Goal: Transaction & Acquisition: Purchase product/service

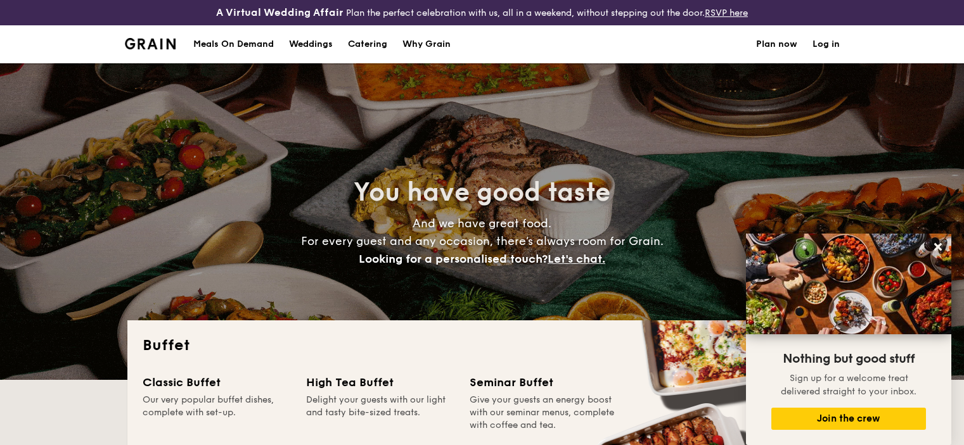
select select
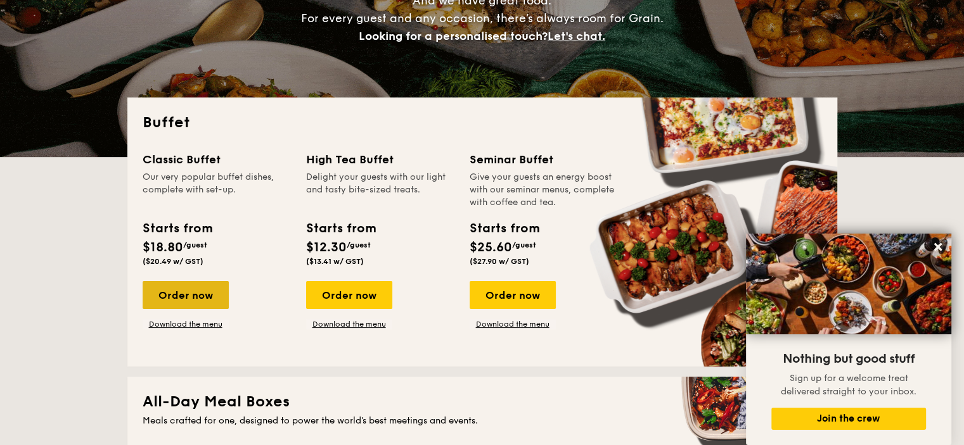
scroll to position [253, 0]
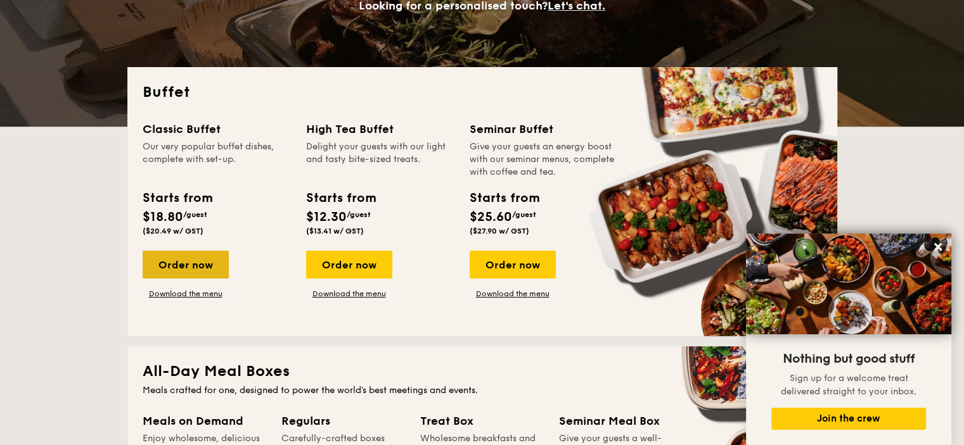
click at [193, 264] on div "Order now" at bounding box center [186, 265] width 86 height 28
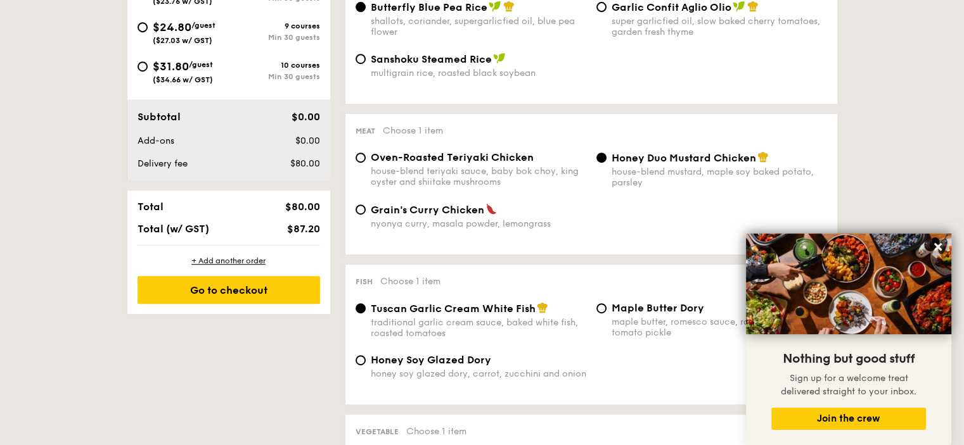
scroll to position [634, 0]
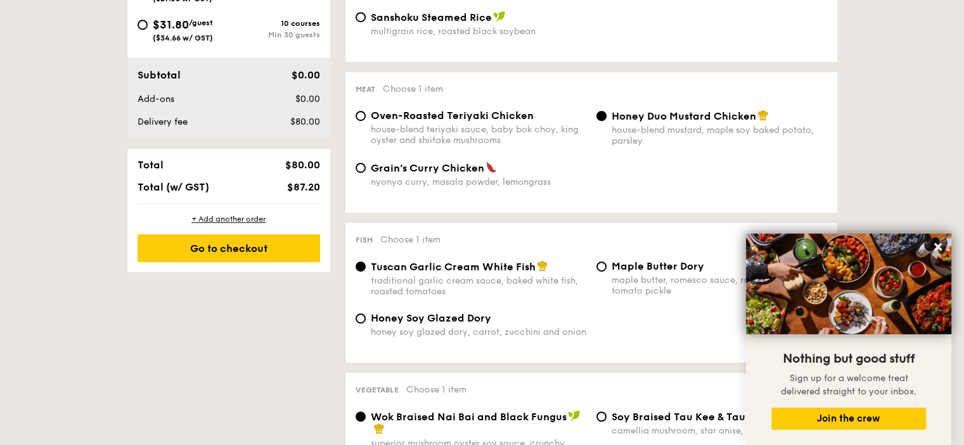
click at [601, 120] on input "Honey Duo Mustard Chicken house-blend mustard, maple soy baked potato, parsley" at bounding box center [601, 116] width 10 height 10
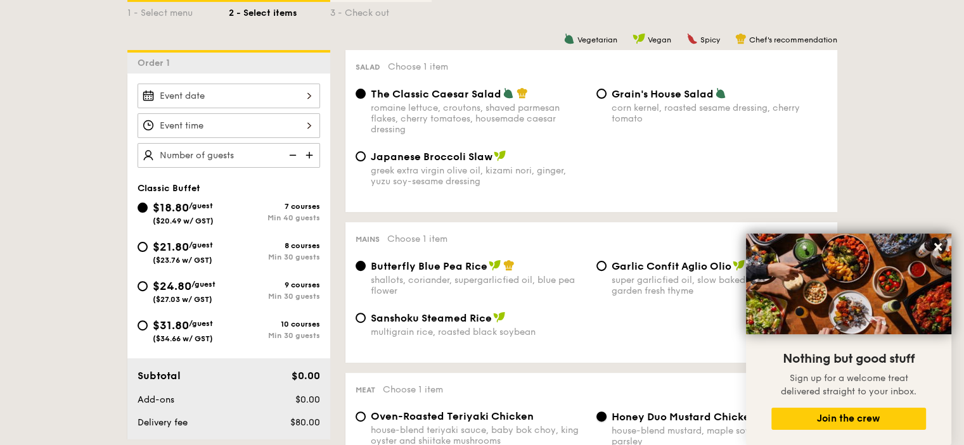
scroll to position [380, 0]
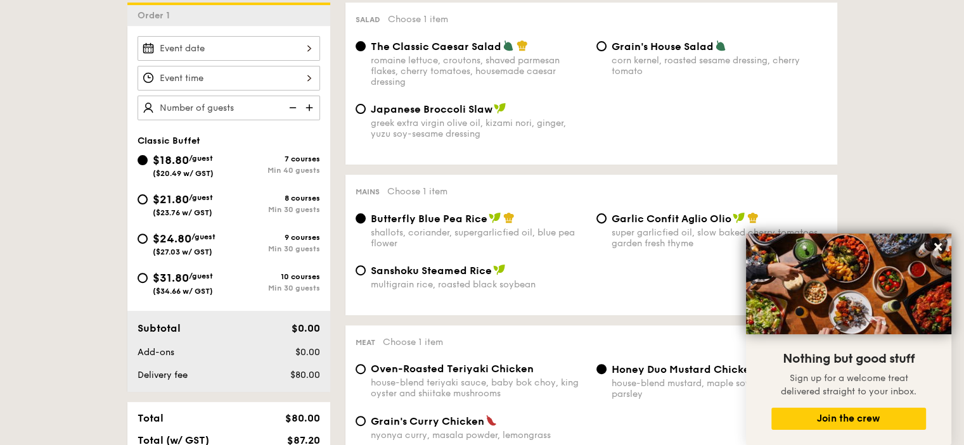
click at [309, 46] on div at bounding box center [228, 48] width 182 height 25
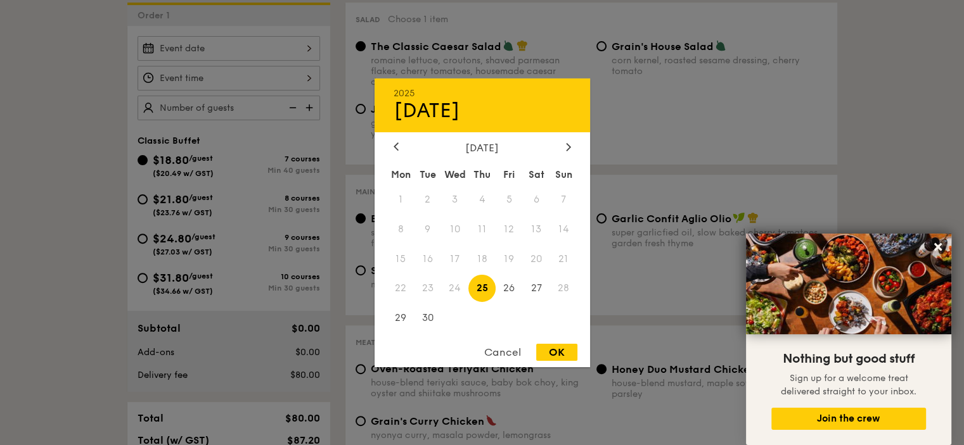
click at [565, 291] on span "28" at bounding box center [563, 288] width 27 height 27
click at [569, 287] on span "28" at bounding box center [563, 288] width 27 height 27
click at [565, 288] on span "28" at bounding box center [563, 288] width 27 height 27
click at [573, 286] on span "28" at bounding box center [563, 288] width 27 height 27
drag, startPoint x: 503, startPoint y: 360, endPoint x: 502, endPoint y: 347, distance: 12.7
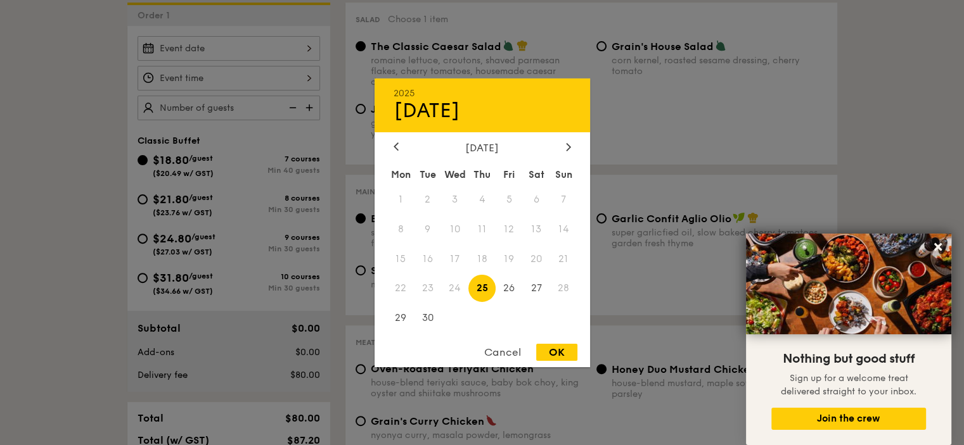
click at [502, 360] on div "Cancel" at bounding box center [502, 352] width 62 height 17
